Goal: Task Accomplishment & Management: Use online tool/utility

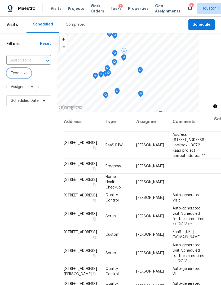
click at [20, 76] on span "Type" at bounding box center [18, 73] width 25 height 11
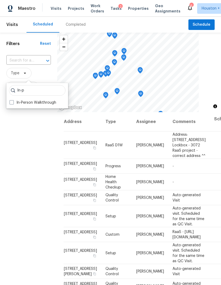
type input "In-p"
click at [15, 101] on label "In-Person Walkthrough" at bounding box center [33, 102] width 47 height 5
click at [13, 101] on input "In-Person Walkthrough" at bounding box center [11, 101] width 3 height 3
checkbox input "true"
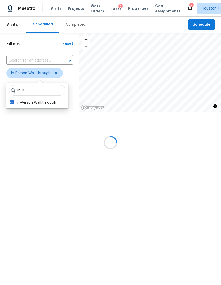
click at [19, 142] on div at bounding box center [110, 142] width 221 height 285
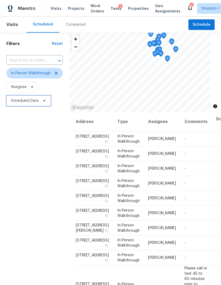
click at [16, 103] on span "Scheduled Date" at bounding box center [25, 100] width 28 height 5
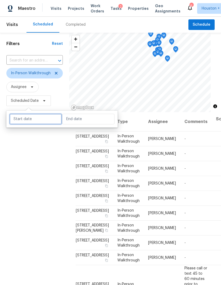
click at [20, 123] on input "text" at bounding box center [36, 119] width 52 height 11
select select "8"
select select "2025"
select select "9"
select select "2025"
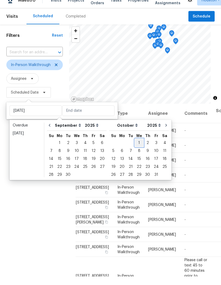
click at [136, 147] on div "1" at bounding box center [139, 150] width 8 height 7
type input "[DATE]"
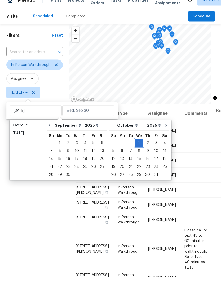
click at [136, 147] on div "1" at bounding box center [139, 150] width 8 height 7
type input "[DATE]"
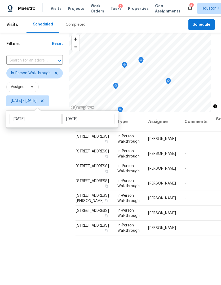
click at [27, 185] on div "Filters Reset ​ In-Person Walkthrough Assignee [DATE] - [DATE]" at bounding box center [34, 187] width 69 height 308
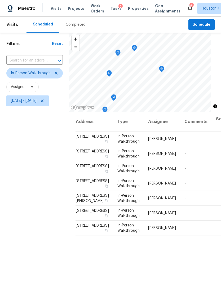
click at [164, 71] on icon "Map marker" at bounding box center [161, 69] width 5 height 6
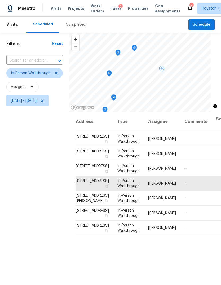
click at [137, 48] on icon "Map marker" at bounding box center [134, 48] width 5 height 6
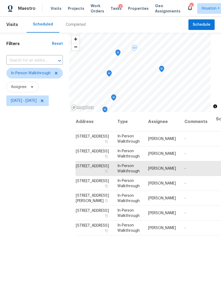
click at [119, 52] on icon "Map marker" at bounding box center [118, 52] width 2 height 1
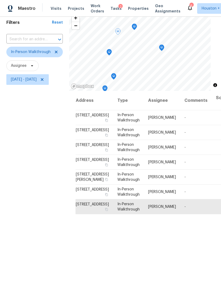
scroll to position [21, 0]
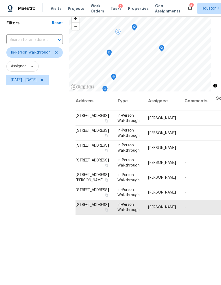
click at [112, 53] on icon "Map marker" at bounding box center [109, 53] width 5 height 6
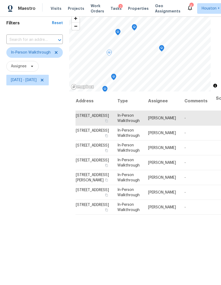
click at [116, 75] on icon "Map marker" at bounding box center [113, 77] width 5 height 6
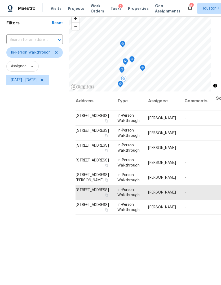
click at [125, 46] on icon "Map marker" at bounding box center [122, 44] width 5 height 6
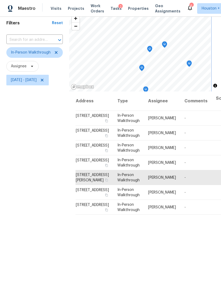
click at [152, 46] on icon "Map marker" at bounding box center [149, 49] width 5 height 6
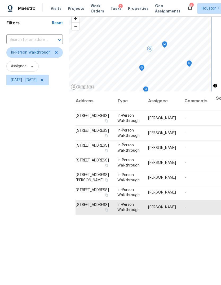
scroll to position [17, 0]
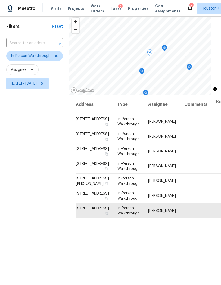
click at [0, 0] on icon at bounding box center [0, 0] width 0 height 0
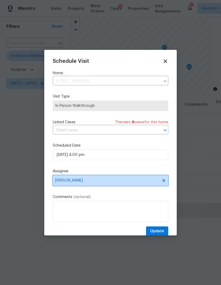
click at [143, 185] on span "[PERSON_NAME]" at bounding box center [111, 180] width 116 height 11
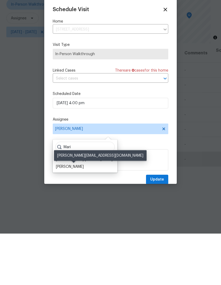
type input "Mari"
click at [61, 216] on div "[PERSON_NAME]" at bounding box center [70, 218] width 28 height 5
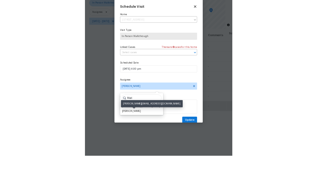
scroll to position [20, 0]
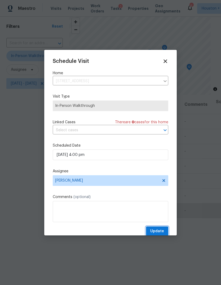
click at [158, 229] on span "Update" at bounding box center [157, 231] width 14 height 7
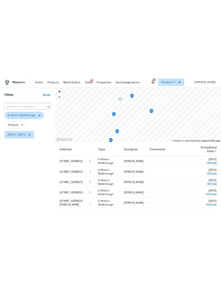
scroll to position [0, 0]
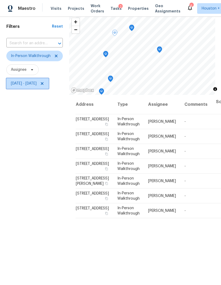
click at [44, 82] on icon at bounding box center [42, 83] width 4 height 4
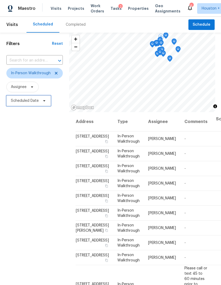
click at [27, 99] on span "Scheduled Date" at bounding box center [25, 100] width 28 height 5
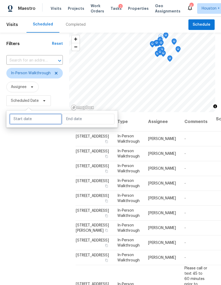
click at [31, 117] on input "text" at bounding box center [36, 119] width 52 height 11
select select "8"
select select "2025"
select select "9"
select select "2025"
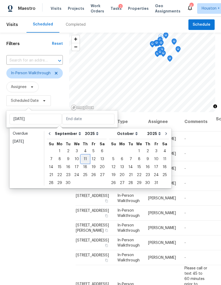
click at [84, 161] on div "11" at bounding box center [85, 158] width 8 height 7
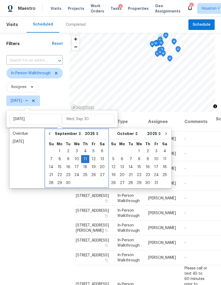
click at [83, 146] on div "Th" at bounding box center [85, 143] width 8 height 8
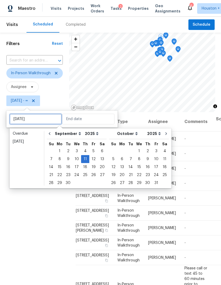
type input "Thu, Sep 04"
type input "Thu, Sep 11"
click at [84, 151] on div "4" at bounding box center [85, 150] width 8 height 7
type input "Thu, Sep 04"
type input "Thu, Sep 11"
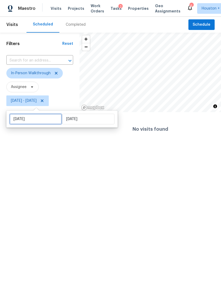
click at [41, 124] on input "Thu, Sep 04" at bounding box center [36, 119] width 52 height 11
select select "8"
select select "2025"
select select "9"
select select "2025"
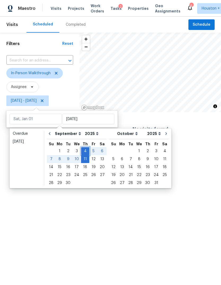
click at [83, 148] on div "4" at bounding box center [85, 150] width 8 height 7
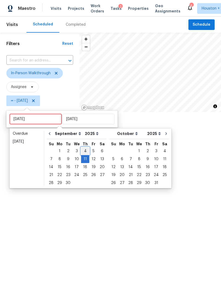
click at [83, 150] on div "4" at bounding box center [85, 150] width 8 height 7
type input "Thu, Sep 04"
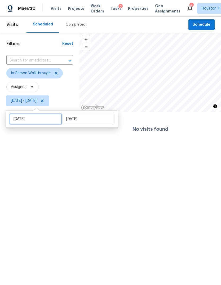
click at [46, 120] on input "Thu, Sep 04" at bounding box center [36, 119] width 52 height 11
select select "8"
select select "2025"
select select "9"
select select "2025"
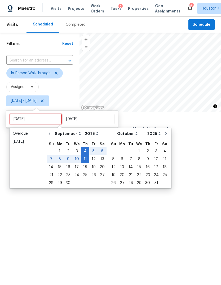
type input "[DATE]"
click at [145, 152] on div "2" at bounding box center [147, 150] width 8 height 7
type input "[DATE]"
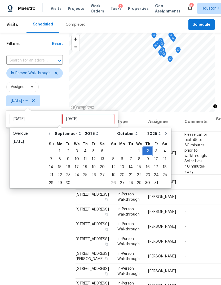
click at [144, 153] on div "2" at bounding box center [147, 150] width 8 height 7
type input "[DATE]"
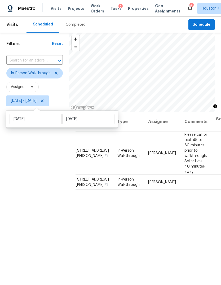
click at [29, 199] on div "Filters Reset ​ In-Person Walkthrough Assignee Thu, Oct 02 - Thu, Oct 02" at bounding box center [34, 187] width 69 height 308
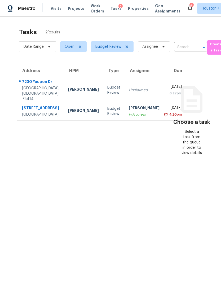
click at [128, 117] on td "Steven Rosas In Progress" at bounding box center [144, 111] width 39 height 19
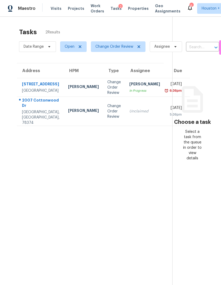
click at [169, 112] on div "Tue, Sep 30th 2025" at bounding box center [175, 108] width 13 height 7
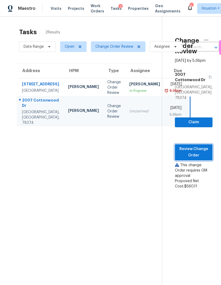
click at [198, 146] on span "Review Change Order" at bounding box center [193, 152] width 29 height 13
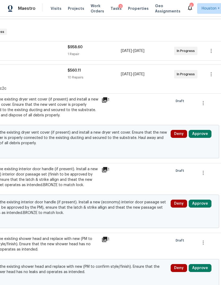
scroll to position [78, 75]
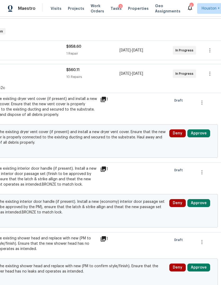
click at [206, 135] on button "Approve" at bounding box center [198, 133] width 23 height 8
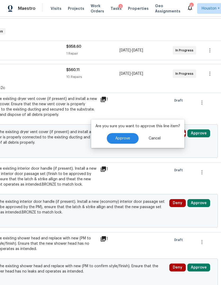
click at [133, 140] on button "Approve" at bounding box center [123, 138] width 32 height 11
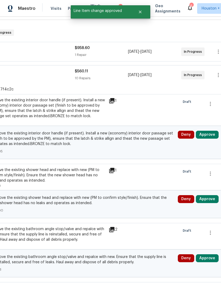
scroll to position [77, 69]
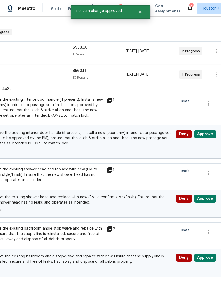
click at [205, 138] on button "Approve" at bounding box center [205, 134] width 23 height 8
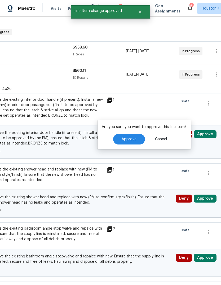
click at [124, 144] on button "Approve" at bounding box center [129, 139] width 32 height 11
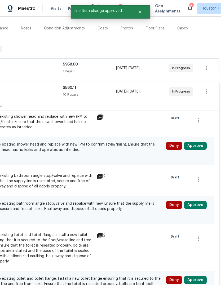
scroll to position [60, 78]
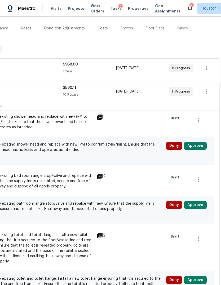
click at [197, 142] on button "Approve" at bounding box center [195, 146] width 23 height 8
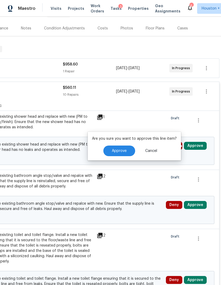
click at [130, 146] on button "Approve" at bounding box center [119, 151] width 32 height 11
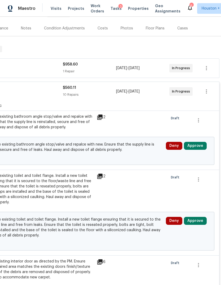
click at [196, 142] on button "Approve" at bounding box center [195, 146] width 23 height 8
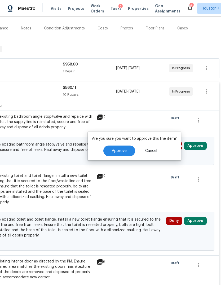
click at [125, 146] on button "Approve" at bounding box center [119, 151] width 32 height 11
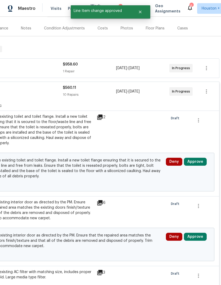
click at [200, 158] on button "Approve" at bounding box center [195, 162] width 23 height 8
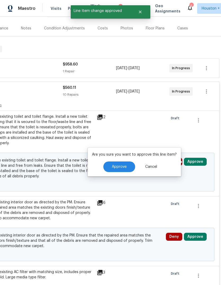
click at [121, 161] on button "Approve" at bounding box center [119, 166] width 32 height 11
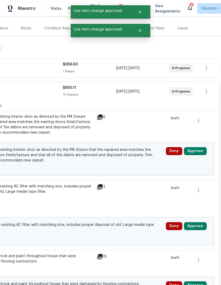
click at [200, 147] on button "Approve" at bounding box center [195, 151] width 23 height 8
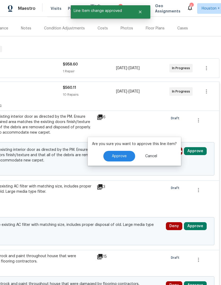
click at [125, 154] on span "Approve" at bounding box center [119, 156] width 15 height 4
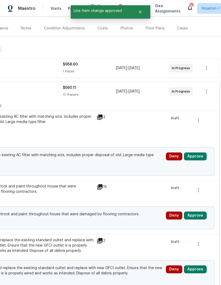
click at [197, 152] on button "Approve" at bounding box center [195, 156] width 23 height 8
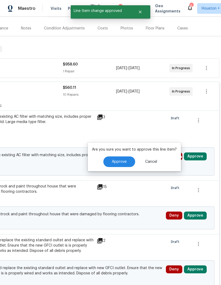
click at [115, 156] on button "Approve" at bounding box center [119, 161] width 32 height 11
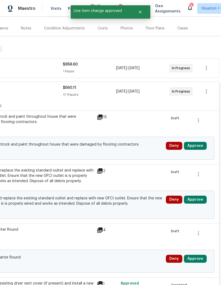
click at [198, 142] on button "Approve" at bounding box center [195, 146] width 23 height 8
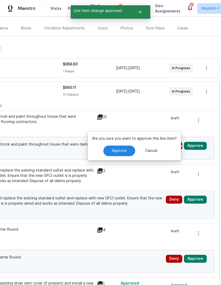
click at [122, 146] on button "Approve" at bounding box center [119, 151] width 32 height 11
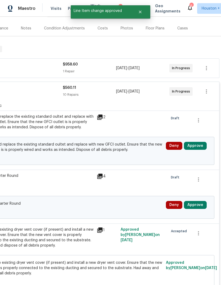
click at [202, 142] on button "Approve" at bounding box center [195, 146] width 23 height 8
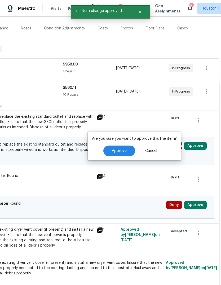
click at [125, 146] on button "Approve" at bounding box center [119, 151] width 32 height 11
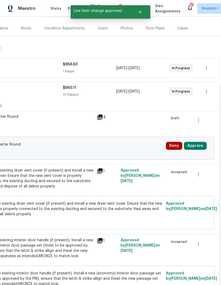
click at [200, 142] on button "Approve" at bounding box center [195, 146] width 23 height 8
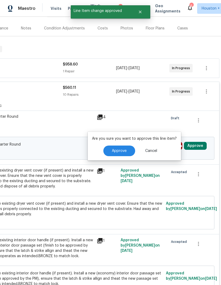
click at [119, 149] on span "Approve" at bounding box center [119, 151] width 15 height 4
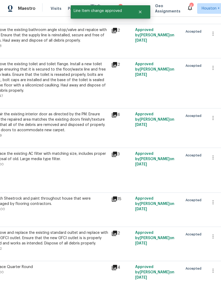
scroll to position [159, 59]
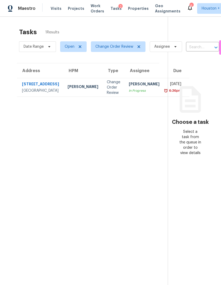
click at [129, 88] on div "[PERSON_NAME]" at bounding box center [144, 84] width 31 height 7
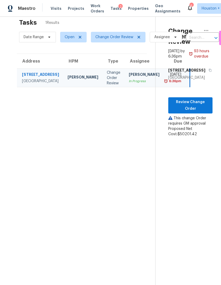
scroll to position [10, 0]
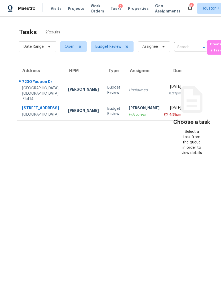
click at [27, 100] on div "[GEOGRAPHIC_DATA], [GEOGRAPHIC_DATA], 78414" at bounding box center [41, 94] width 38 height 16
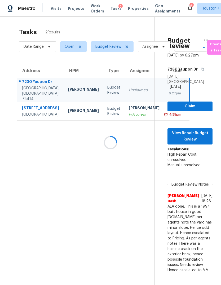
click at [193, 144] on div at bounding box center [110, 142] width 221 height 285
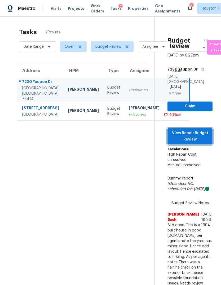
click at [193, 143] on span "View Repair Budget Review" at bounding box center [190, 136] width 37 height 13
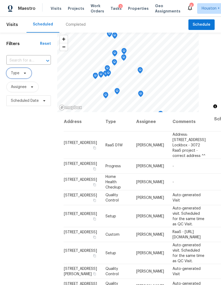
click at [13, 72] on span "Type" at bounding box center [15, 73] width 8 height 5
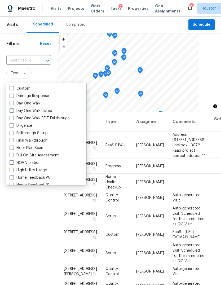
scroll to position [81, 0]
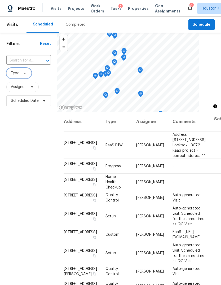
click at [21, 69] on span "Type" at bounding box center [18, 73] width 25 height 11
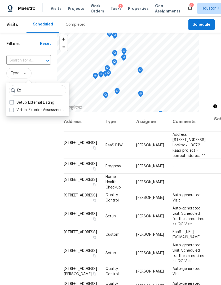
type input "E"
type input "S"
type input "H"
type input "B"
type input "P"
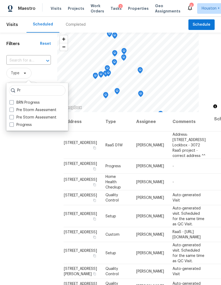
type input "P"
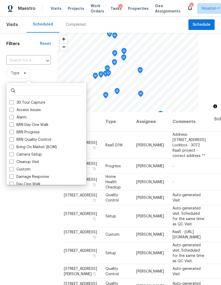
type input "M"
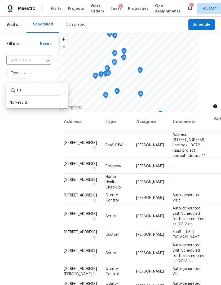
type input "H"
type input "In-"
click at [16, 105] on label "In-Person Walkthrough" at bounding box center [33, 102] width 47 height 5
click at [13, 103] on input "In-Person Walkthrough" at bounding box center [11, 101] width 3 height 3
checkbox input "true"
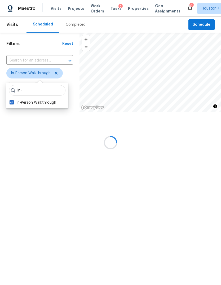
click at [25, 146] on div "Filters Reset ​ In-Person Walkthrough Assignee Scheduled Date" at bounding box center [40, 89] width 80 height 113
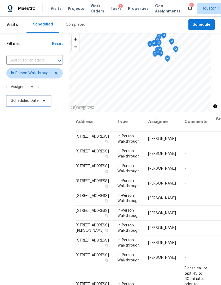
click at [21, 101] on span "Scheduled Date" at bounding box center [25, 100] width 28 height 5
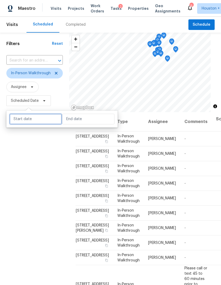
click at [34, 119] on input "text" at bounding box center [36, 119] width 52 height 11
select select "8"
select select "2025"
select select "9"
select select "2025"
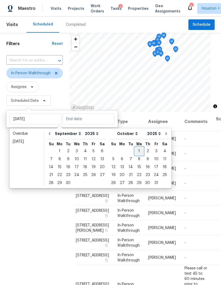
click at [136, 152] on div "1" at bounding box center [139, 150] width 8 height 7
type input "[DATE]"
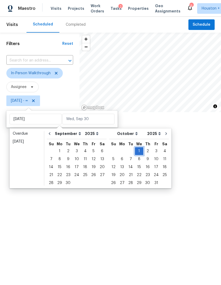
click at [136, 151] on div "1" at bounding box center [139, 150] width 8 height 7
type input "[DATE]"
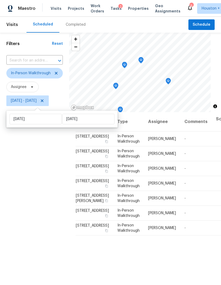
click at [37, 176] on div "Filters Reset ​ In-Person Walkthrough Assignee [DATE] - [DATE]" at bounding box center [34, 187] width 69 height 308
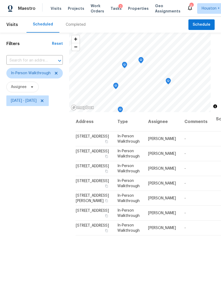
click at [171, 84] on icon "Map marker" at bounding box center [168, 81] width 5 height 6
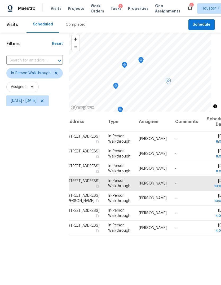
scroll to position [0, 1]
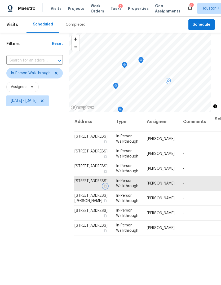
click at [104, 188] on icon "button" at bounding box center [105, 186] width 3 height 3
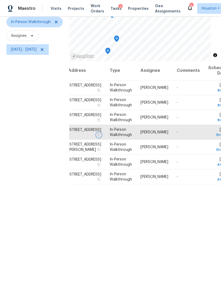
scroll to position [20, 0]
